Goal: Use online tool/utility: Utilize a website feature to perform a specific function

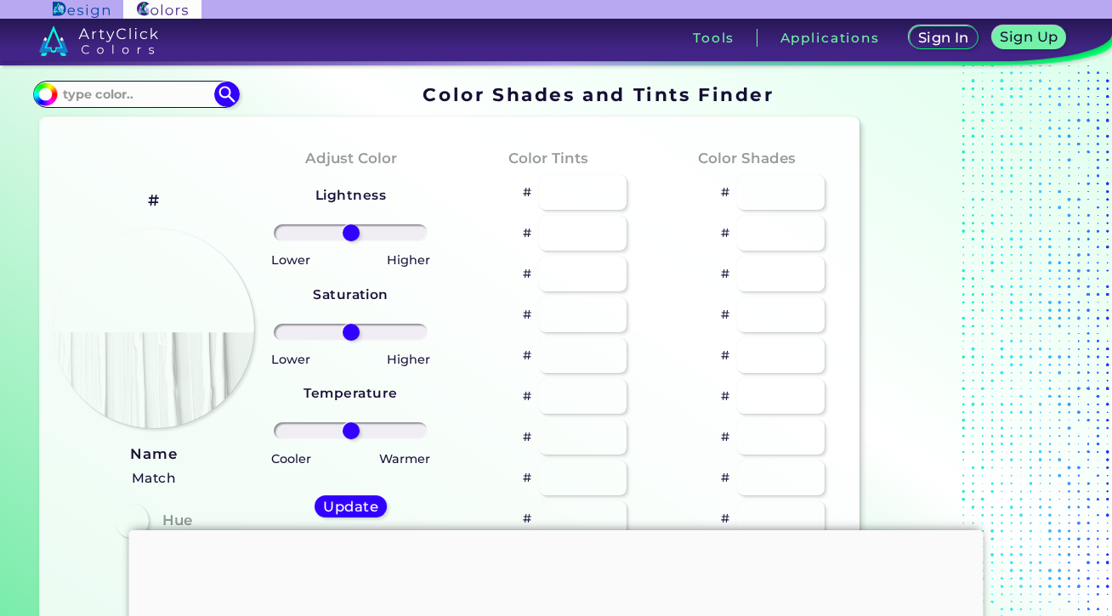
type input "#eecdfe"
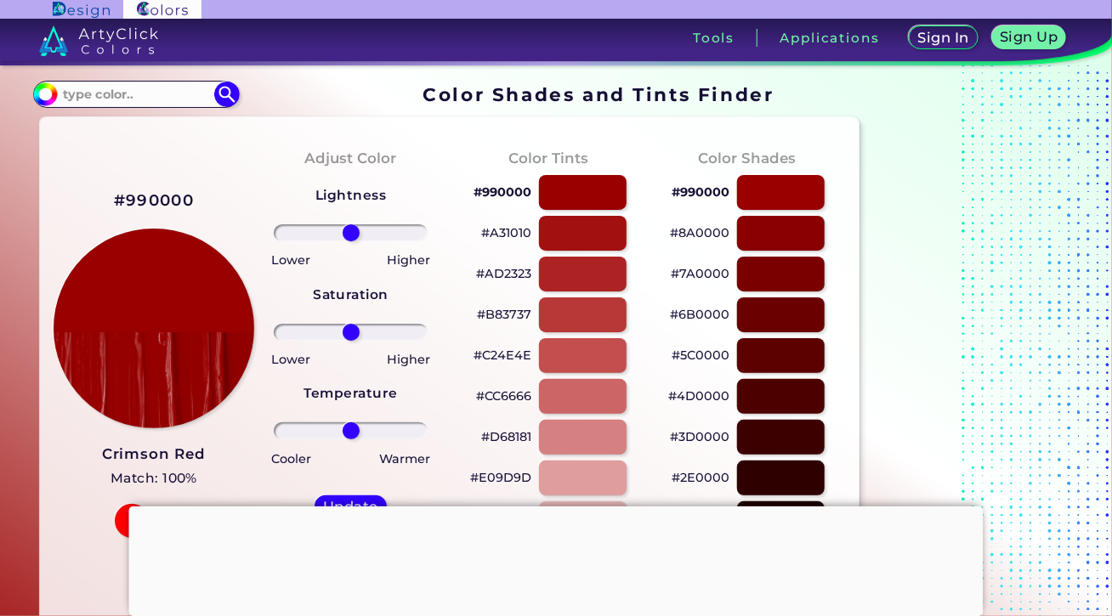
click at [305, 104] on section "#990000 Acadia ◉ Acid Green ◉ Aero Blue ◉ Alabaster ◉ Albescent White ◉ Algae ◉…" at bounding box center [449, 93] width 833 height 33
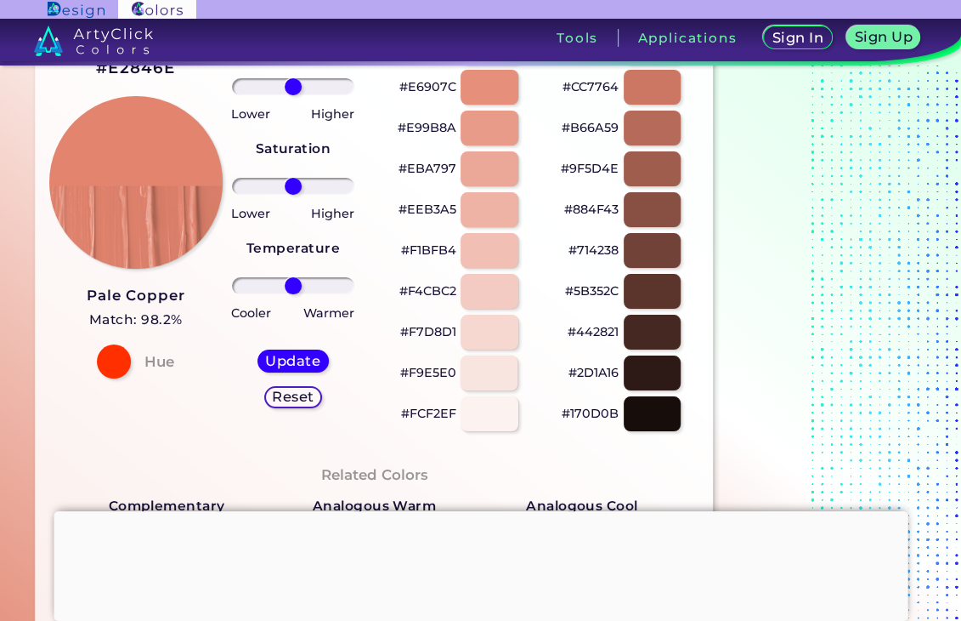
scroll to position [184, 0]
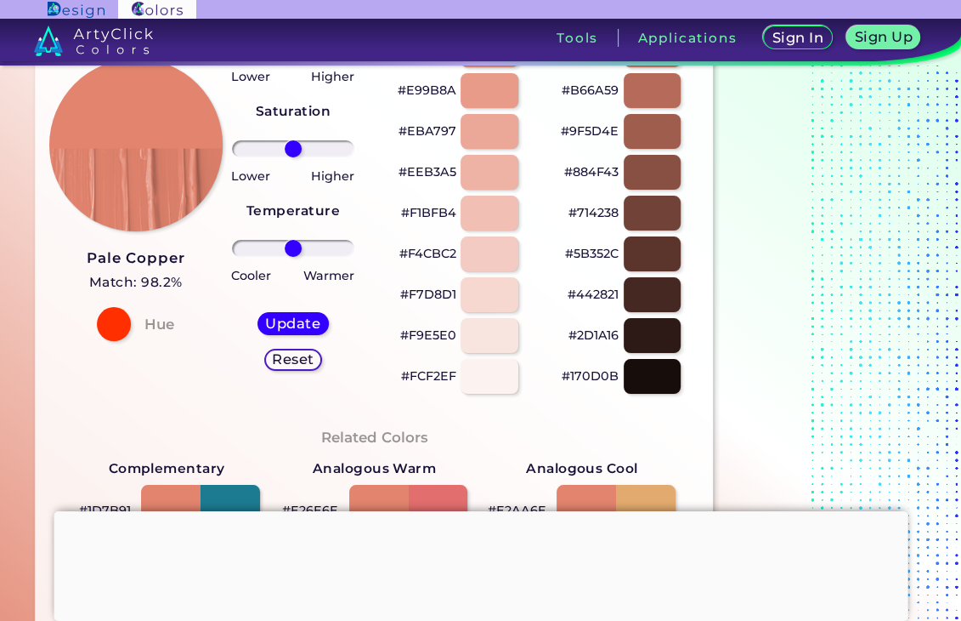
click at [475, 511] on div at bounding box center [481, 511] width 854 height 0
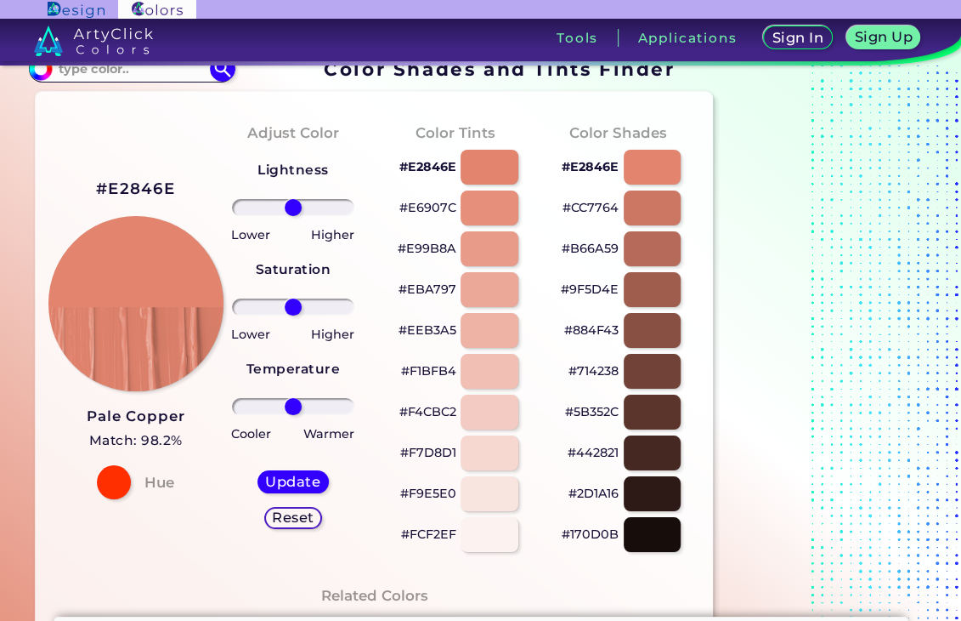
scroll to position [0, 0]
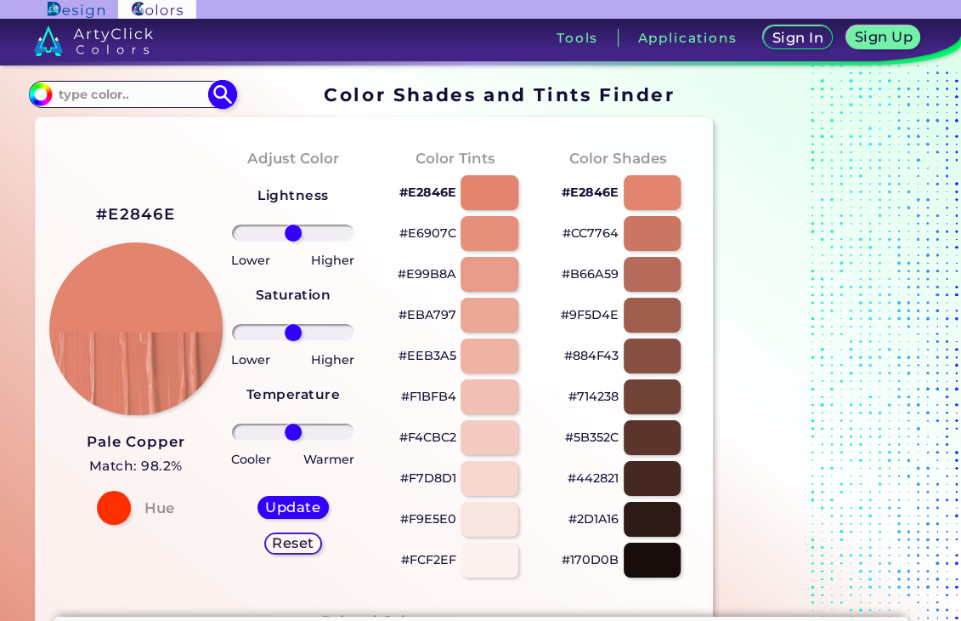
click at [61, 95] on input at bounding box center [132, 93] width 158 height 23
drag, startPoint x: 223, startPoint y: 182, endPoint x: 670, endPoint y: 662, distance: 656.2
click at [77, 90] on input at bounding box center [132, 93] width 158 height 23
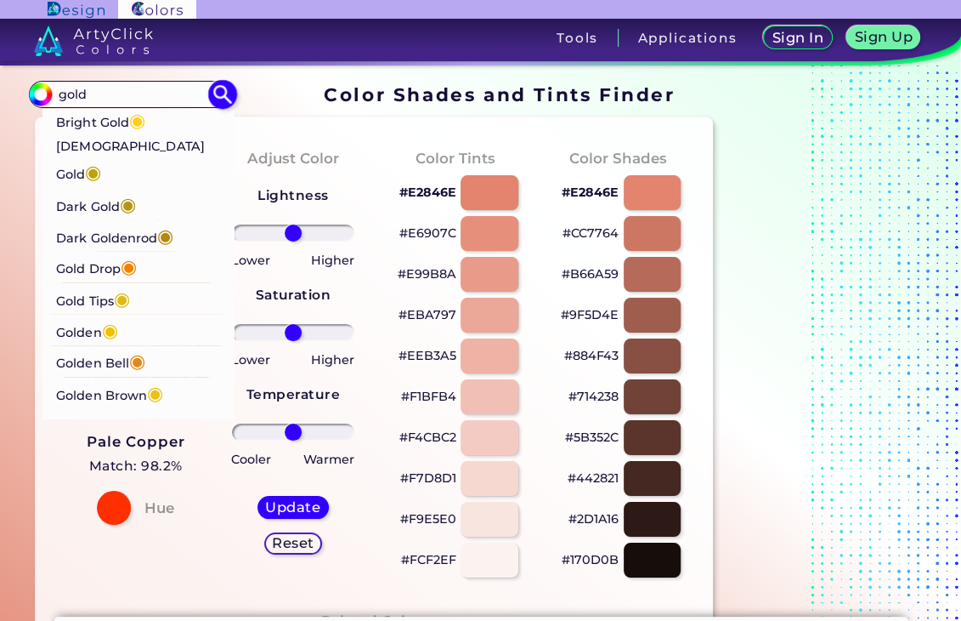
type input "gold"
click at [75, 315] on p "Golden ◉" at bounding box center [87, 330] width 62 height 31
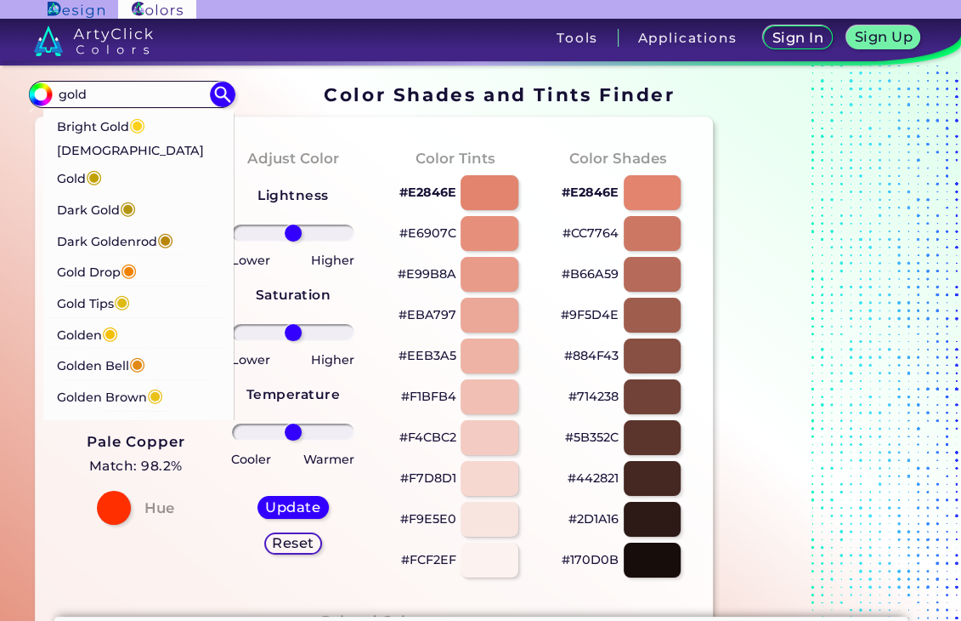
type input "#f5bf03"
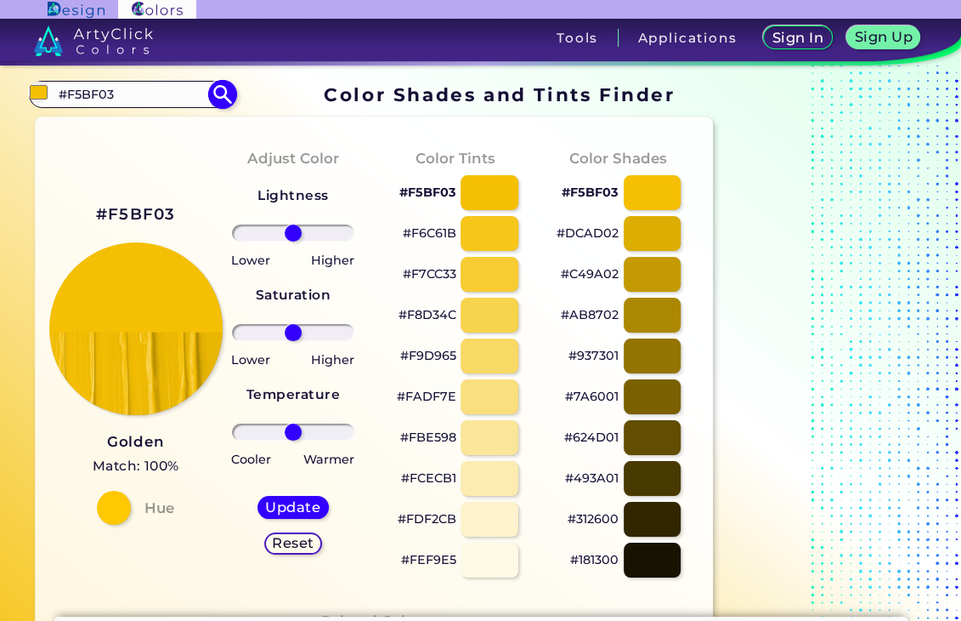
drag, startPoint x: 126, startPoint y: 98, endPoint x: -37, endPoint y: 99, distance: 162.4
click at [53, 99] on input "#F5BF03" at bounding box center [132, 93] width 158 height 23
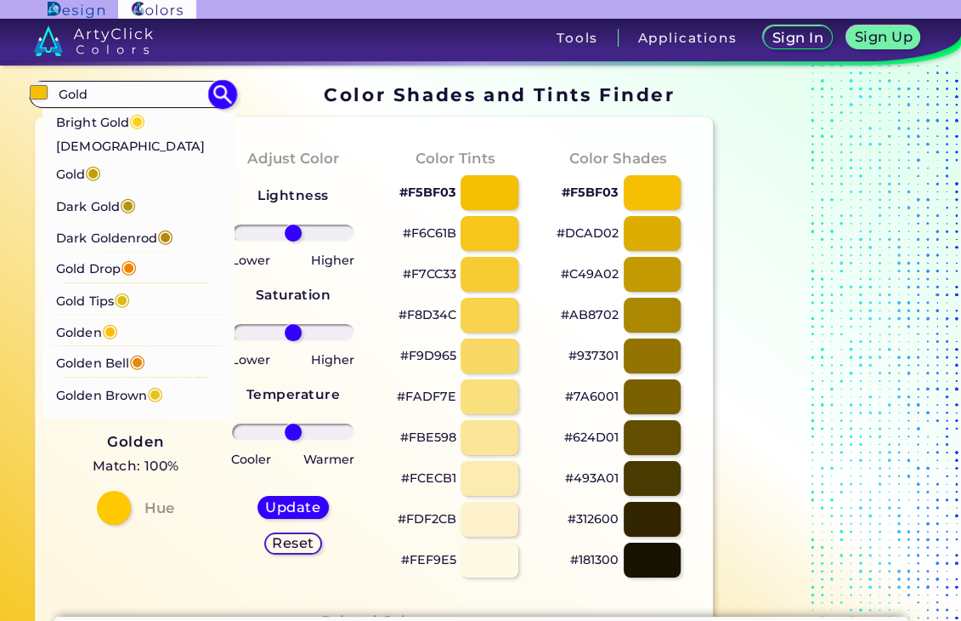
type input "Gold"
click at [101, 188] on p "Dark Gold ◉" at bounding box center [96, 203] width 80 height 31
type input "#b59410"
type input "#B59410"
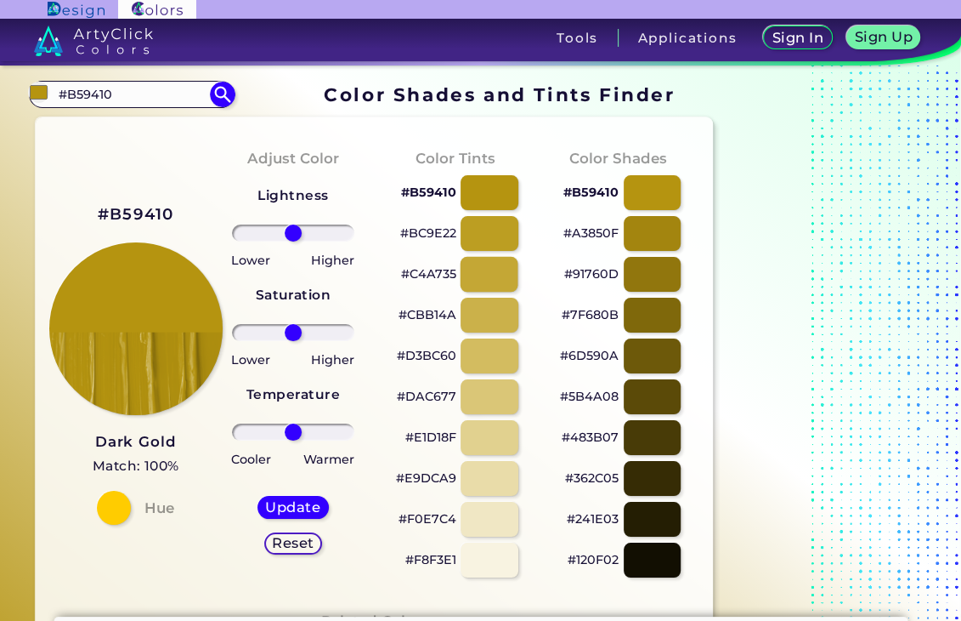
click at [505, 271] on div at bounding box center [490, 274] width 58 height 35
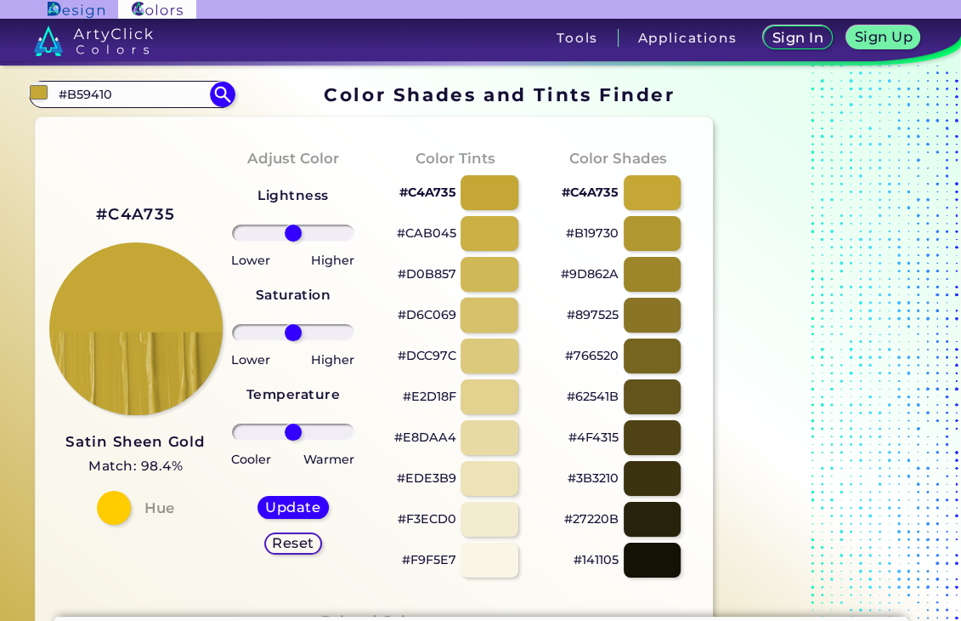
click at [479, 308] on div at bounding box center [490, 315] width 58 height 35
type input "#d6c069"
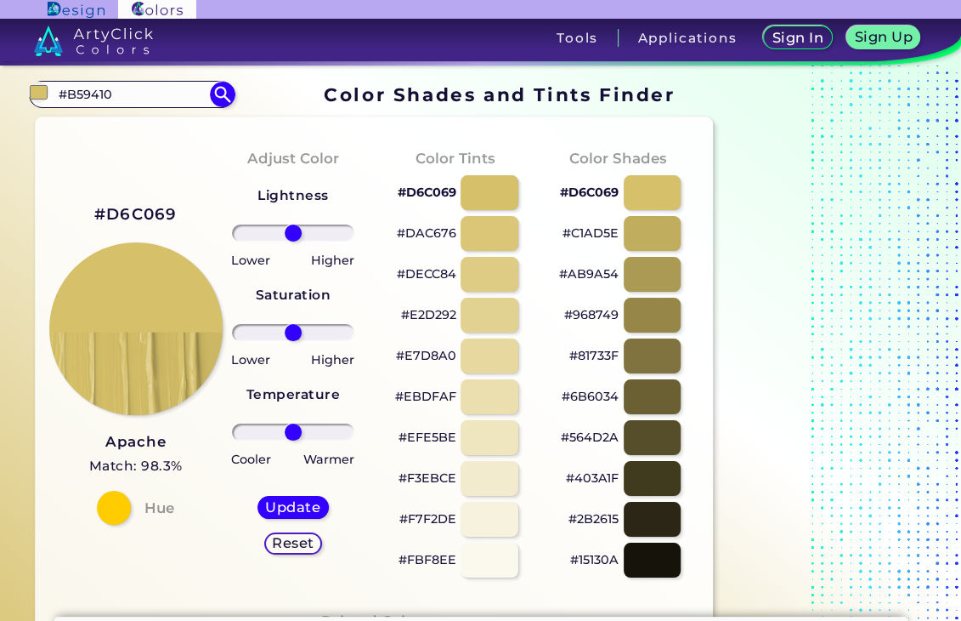
scroll to position [92, 0]
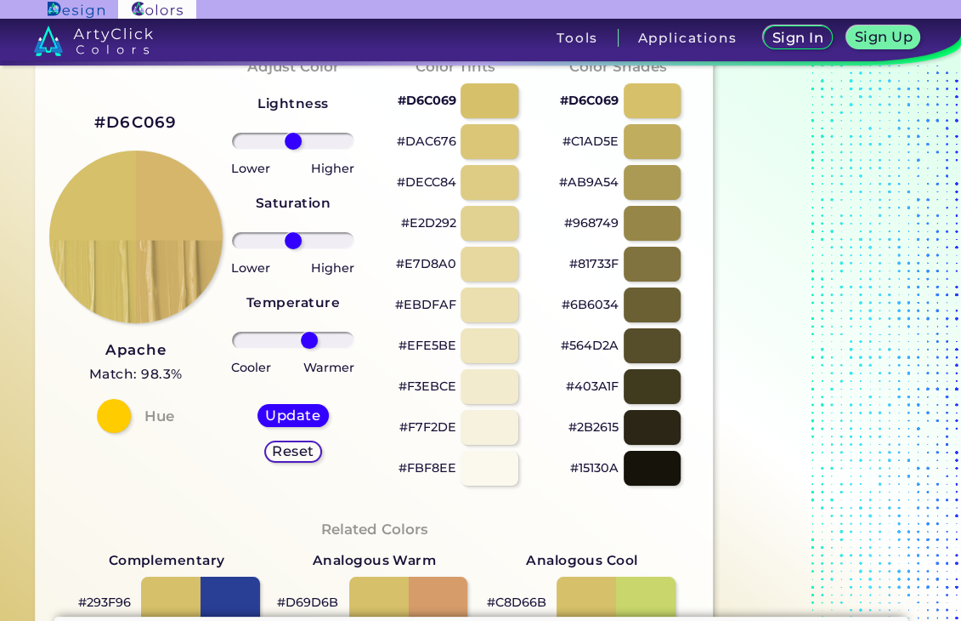
drag, startPoint x: 298, startPoint y: 333, endPoint x: 309, endPoint y: 332, distance: 11.9
type input "31"
click at [309, 332] on input "range" at bounding box center [293, 340] width 122 height 17
click at [304, 417] on h5 "Update" at bounding box center [293, 415] width 49 height 13
type input "#d6b66b"
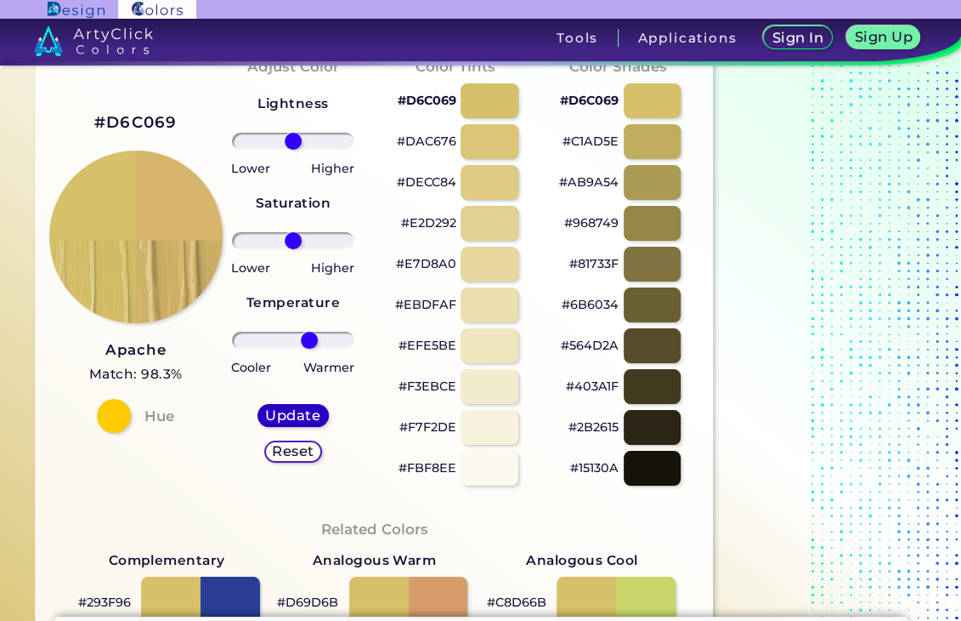
type input "0"
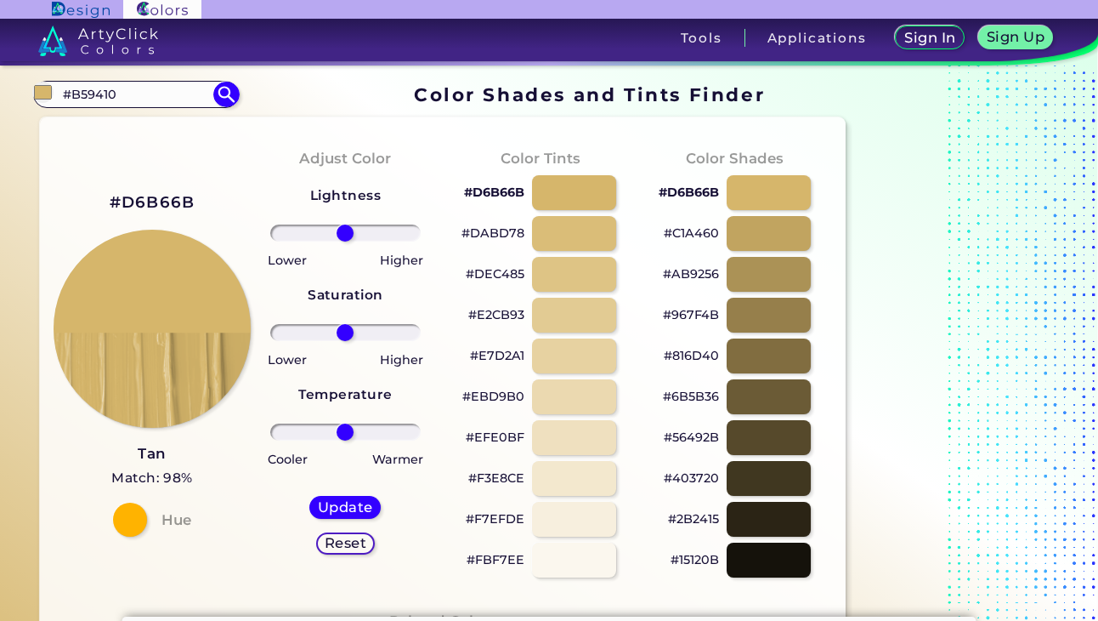
click at [416, 54] on div "Sign In Sign Up My Profile My Details Color Palettes Sign Out Tools Applications" at bounding box center [753, 44] width 690 height 51
drag, startPoint x: 358, startPoint y: 112, endPoint x: 396, endPoint y: 72, distance: 55.3
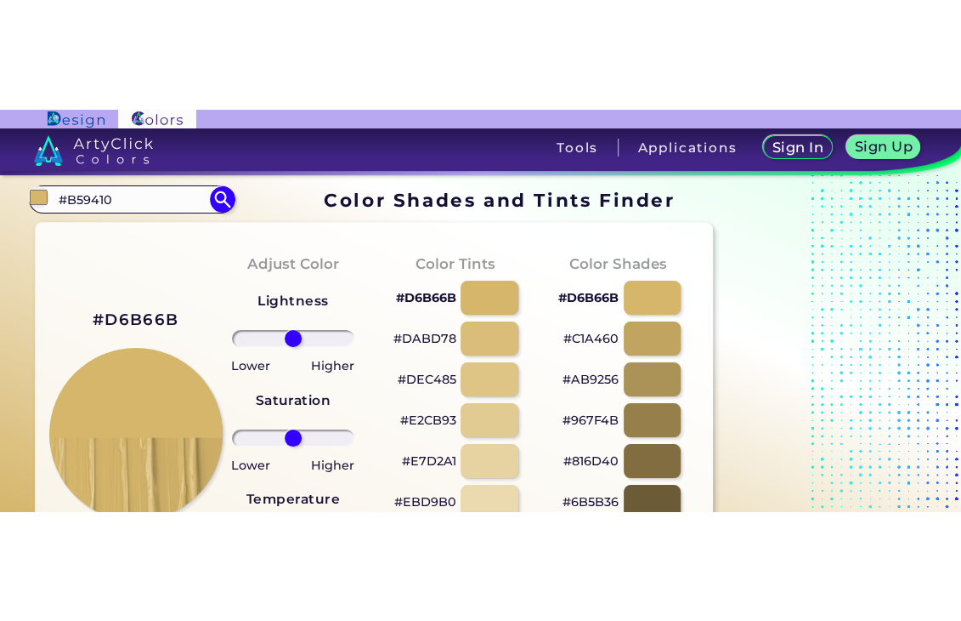
scroll to position [92, 0]
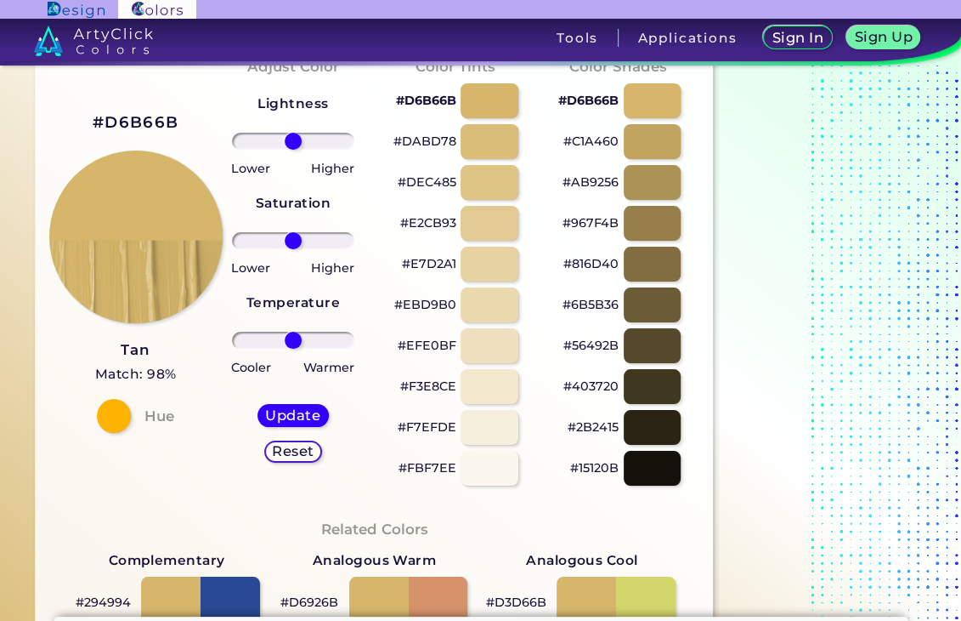
click at [214, 92] on div "Adjust Color Lightness Saturation Temperature Lower Higher Lower Higher Cooler …" at bounding box center [293, 270] width 162 height 462
